Goal: Transaction & Acquisition: Purchase product/service

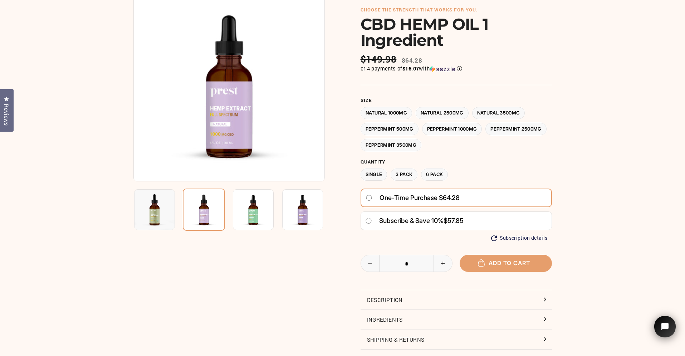
scroll to position [63, 0]
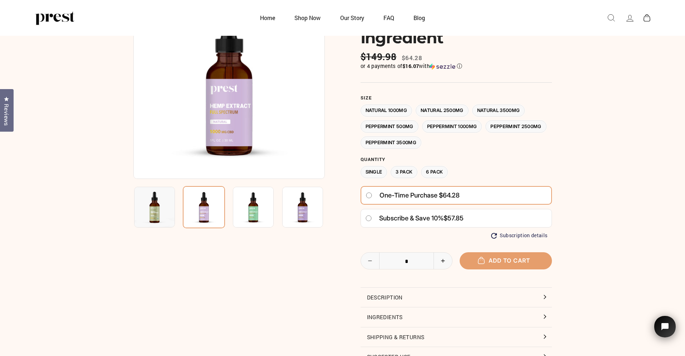
click at [445, 108] on label "Natural 2500MG" at bounding box center [441, 110] width 53 height 13
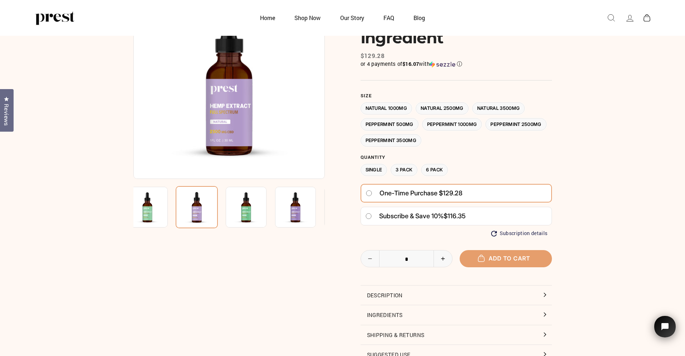
click at [506, 107] on label "Natural 3500MG" at bounding box center [498, 108] width 53 height 13
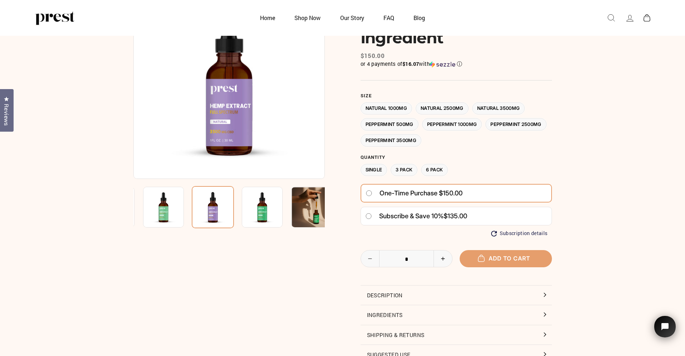
click at [438, 169] on label "6 Pack" at bounding box center [434, 170] width 27 height 13
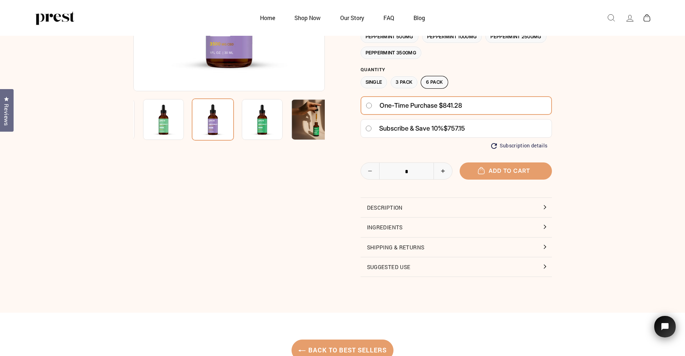
scroll to position [152, 0]
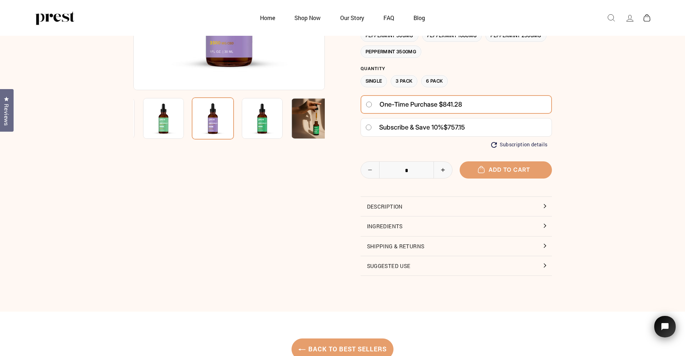
click at [399, 206] on button "Description" at bounding box center [455, 206] width 191 height 19
